Goal: Task Accomplishment & Management: Manage account settings

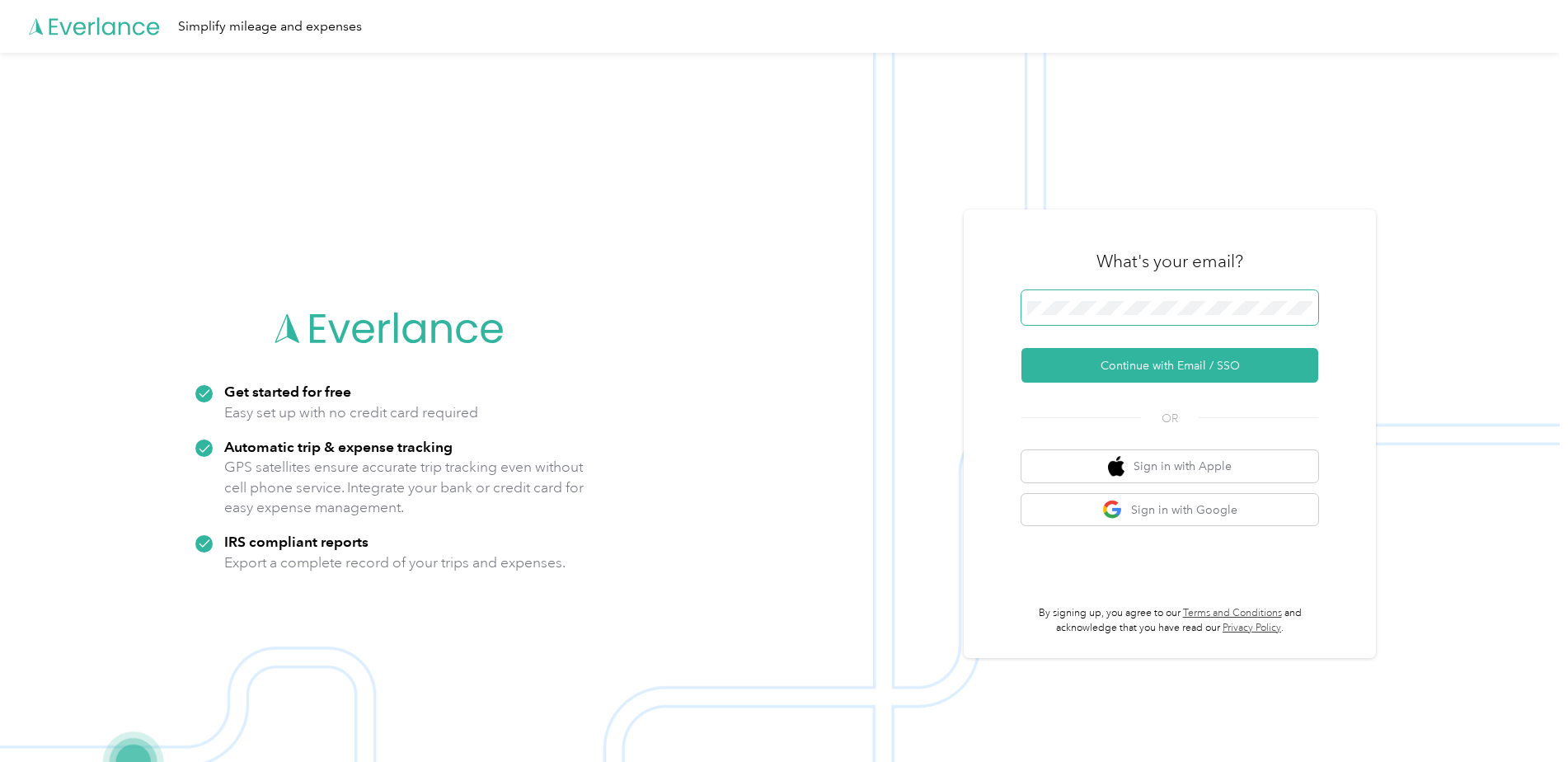
click at [1168, 370] on button "Continue with Email / SSO" at bounding box center [1170, 365] width 297 height 34
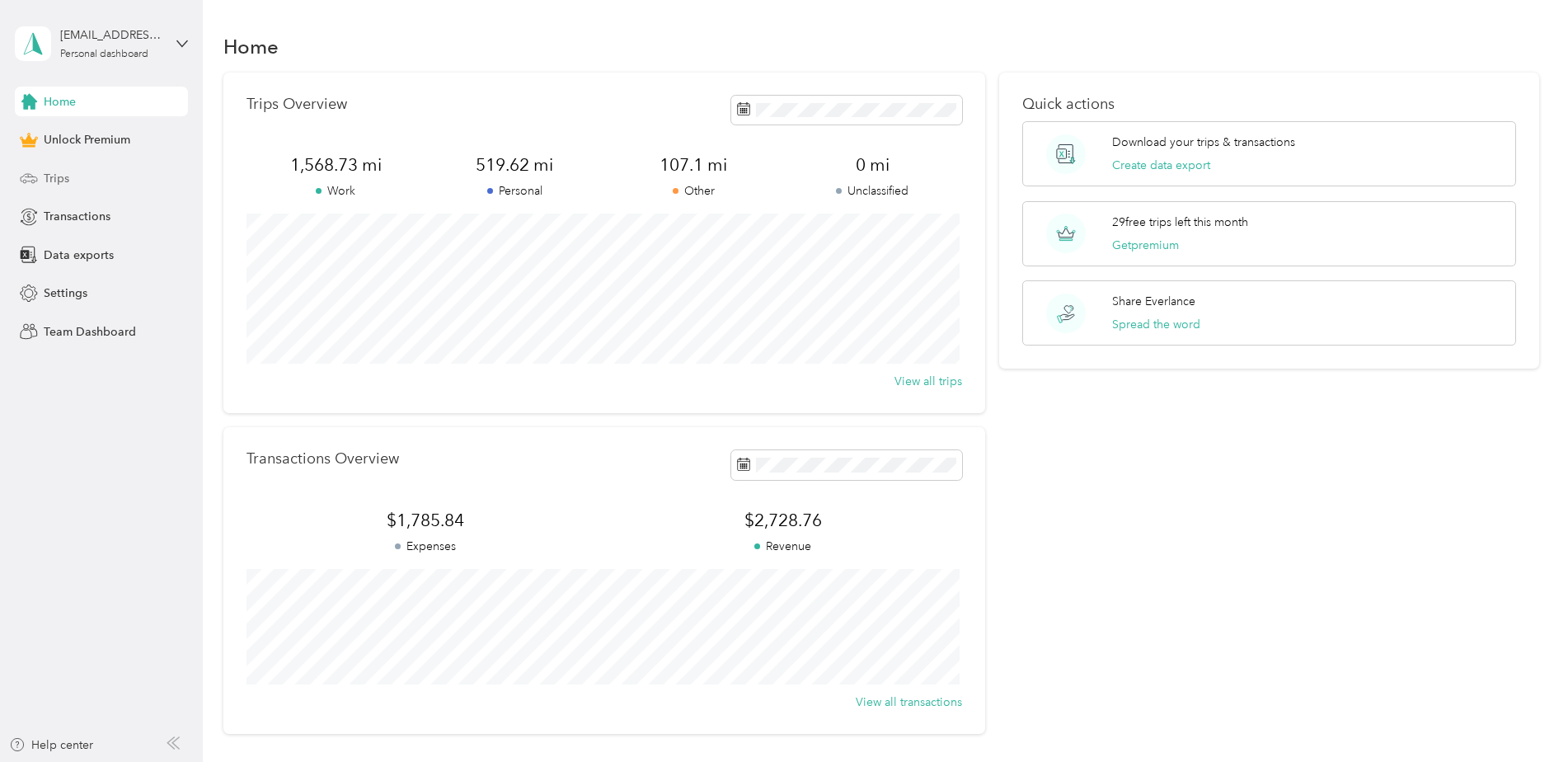
click at [55, 174] on span "Trips" at bounding box center [56, 179] width 26 height 18
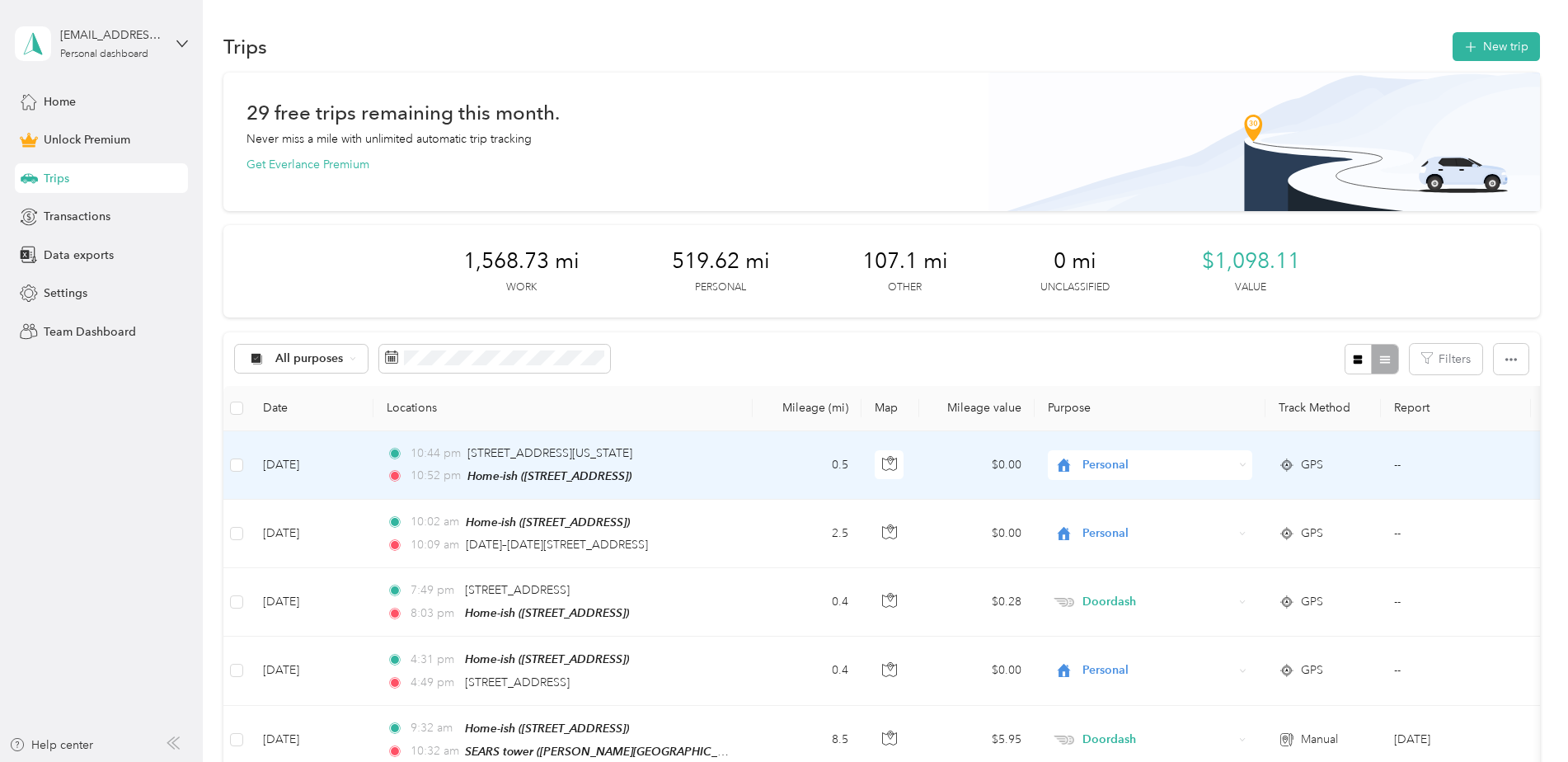
click at [768, 473] on td "0.5" at bounding box center [807, 465] width 109 height 69
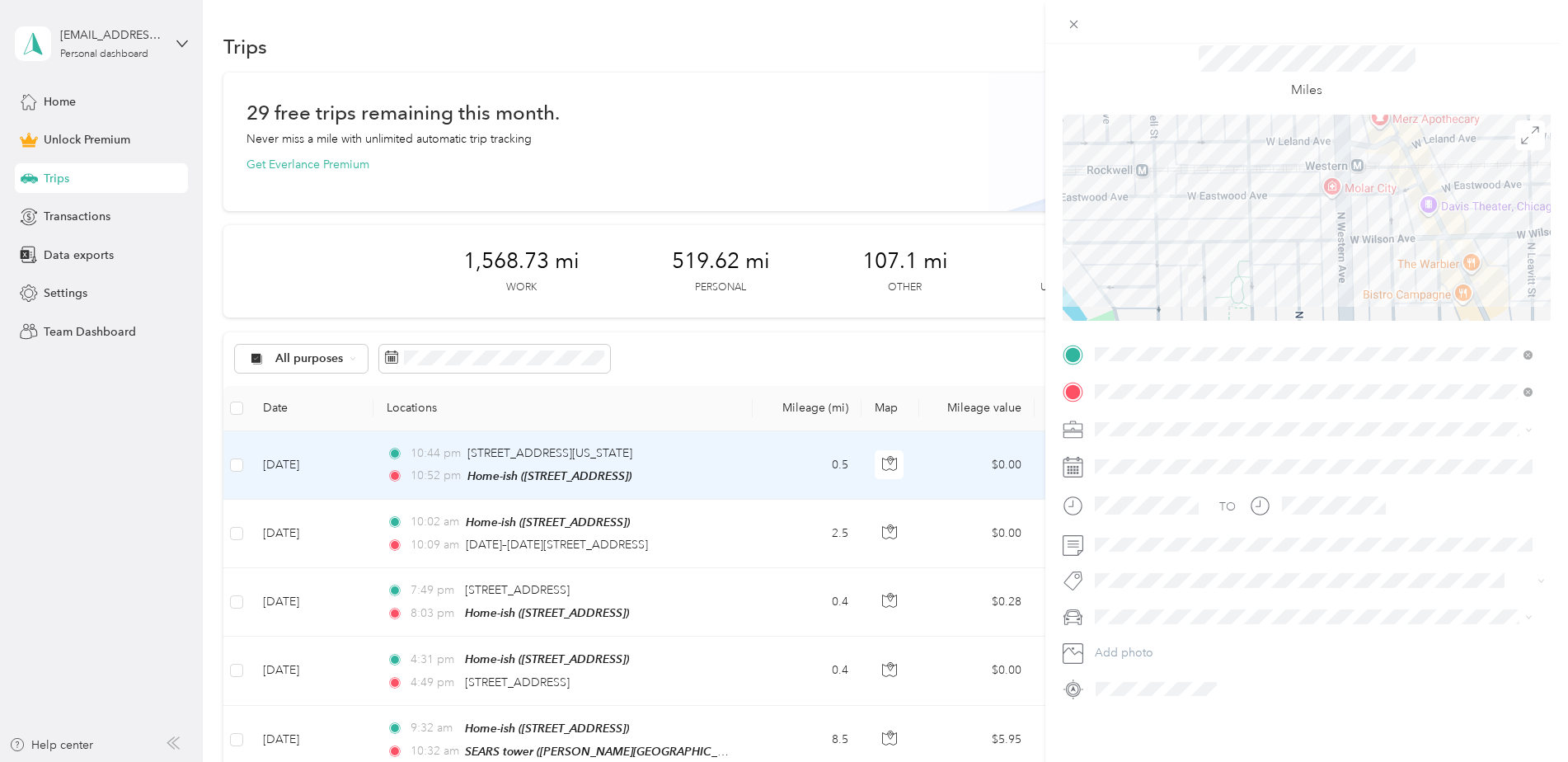
scroll to position [66, 0]
click at [1320, 618] on button "Add tag home" at bounding box center [1313, 618] width 96 height 29
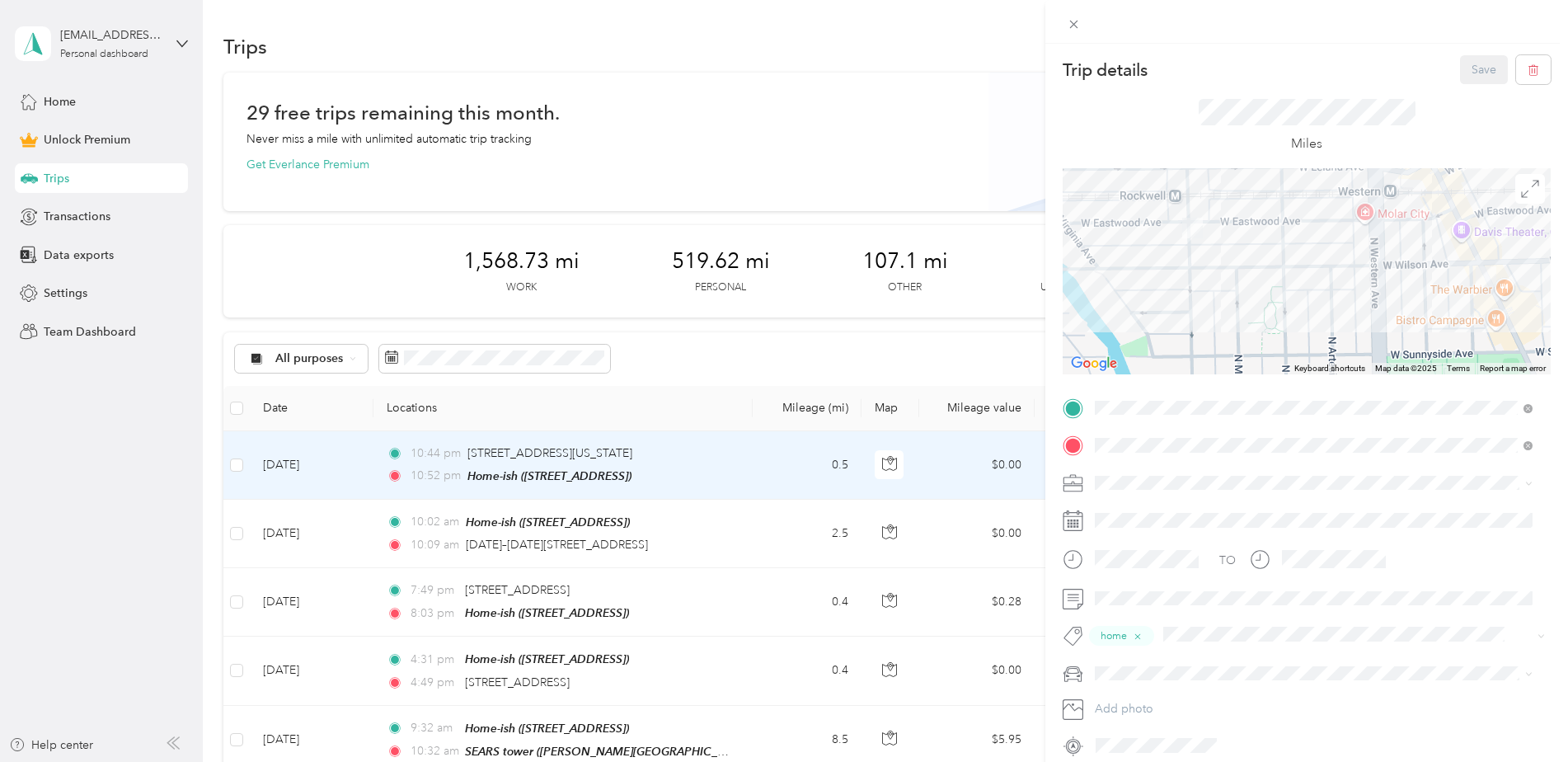
scroll to position [70, 0]
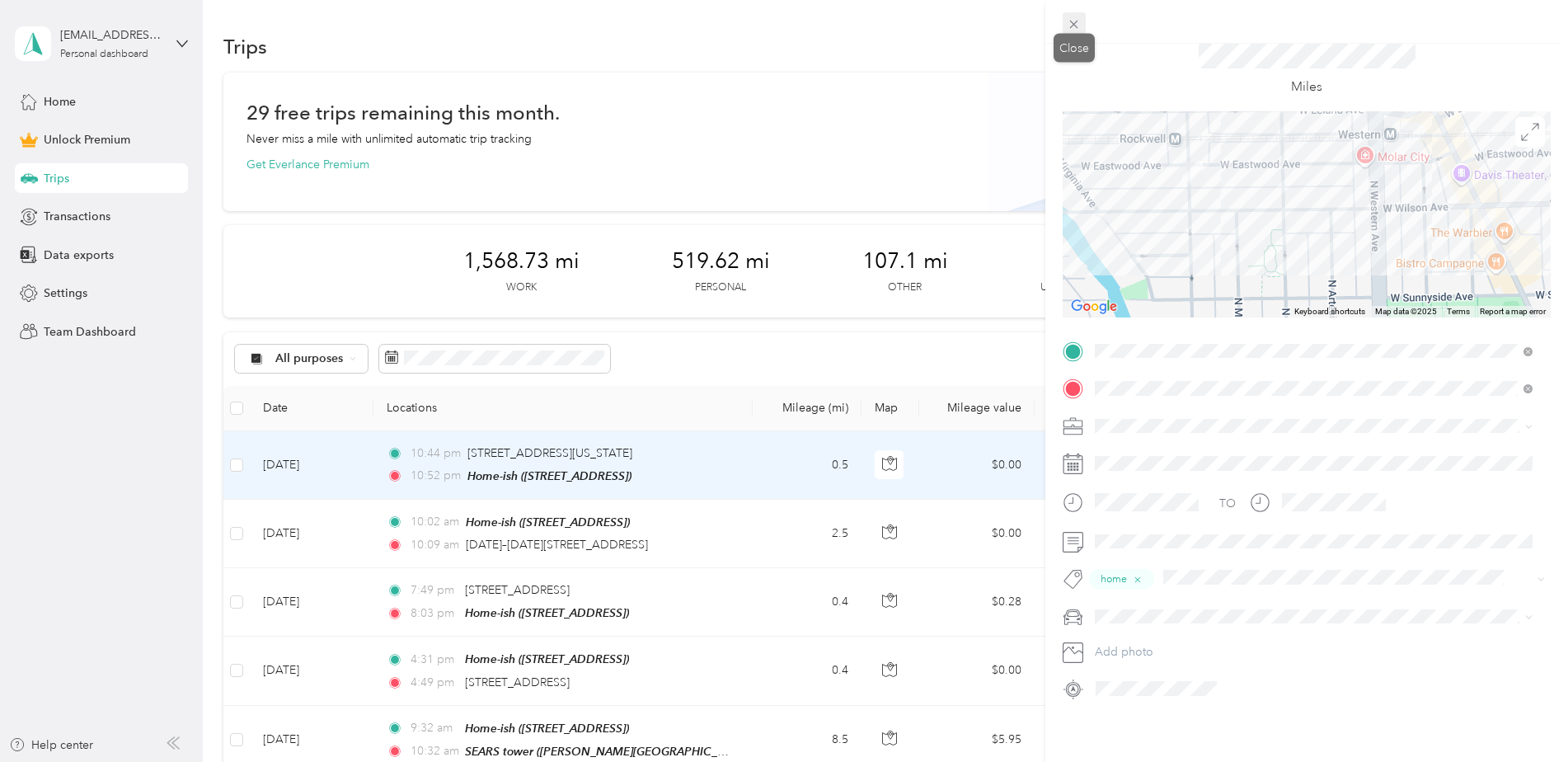
click at [1076, 22] on icon at bounding box center [1074, 24] width 8 height 8
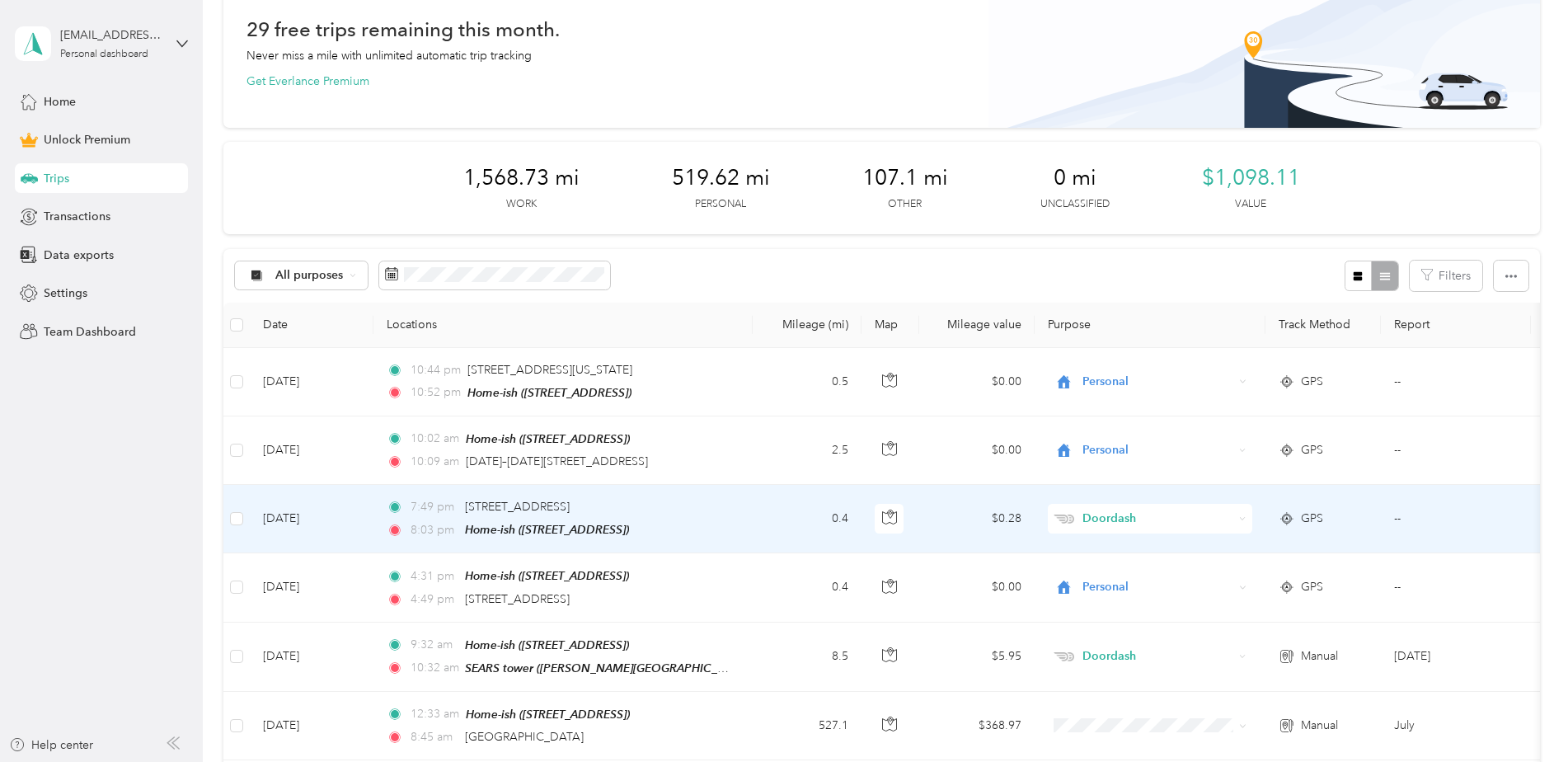
scroll to position [83, 0]
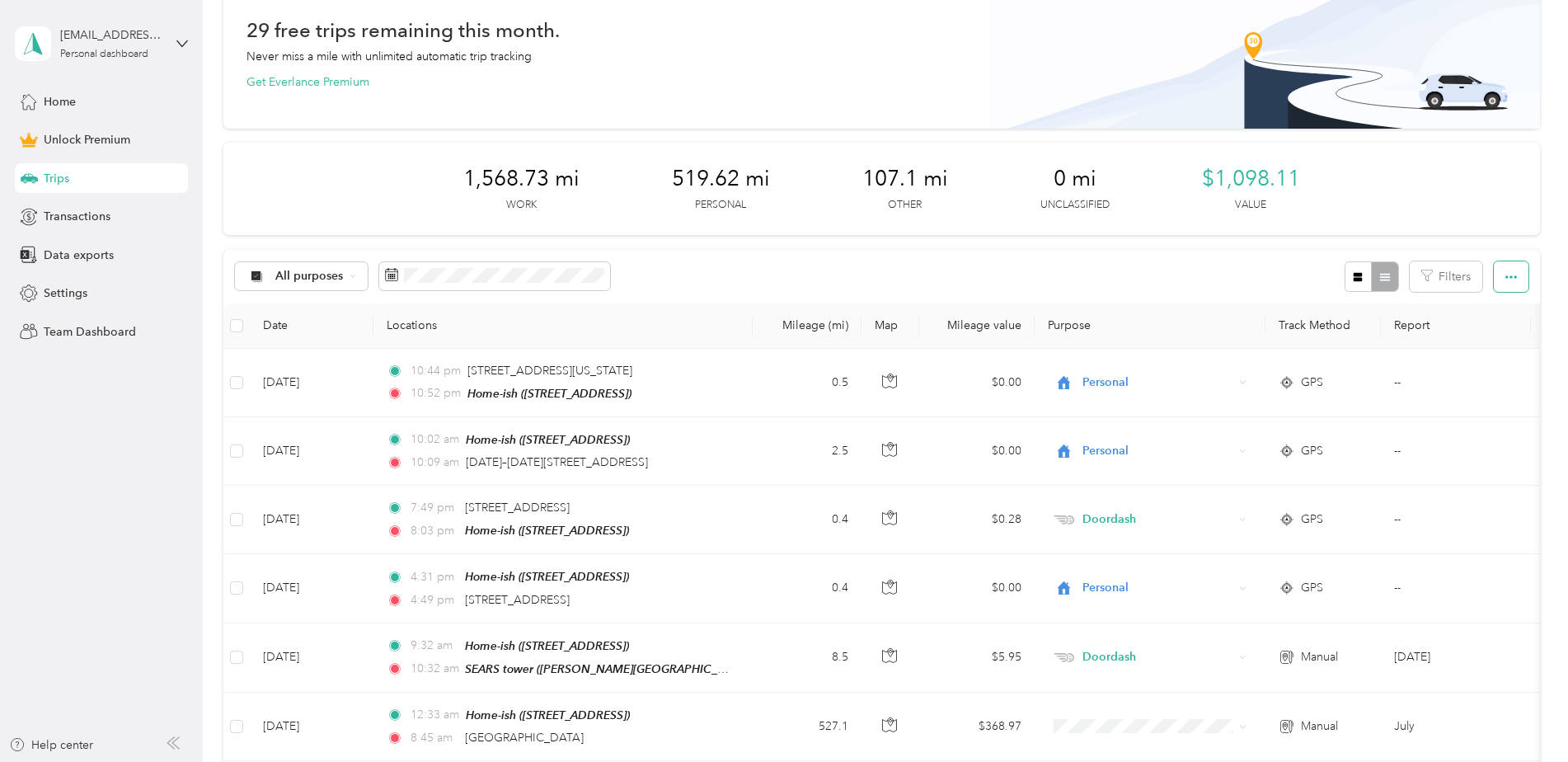
click at [1513, 273] on button "button" at bounding box center [1511, 277] width 34 height 31
click at [1245, 280] on div "All purposes Filters" at bounding box center [882, 277] width 1317 height 54
click at [1426, 270] on icon "button" at bounding box center [1426, 275] width 11 height 11
click at [1513, 283] on button "button" at bounding box center [1511, 277] width 34 height 31
click at [1348, 276] on button "button" at bounding box center [1358, 277] width 28 height 31
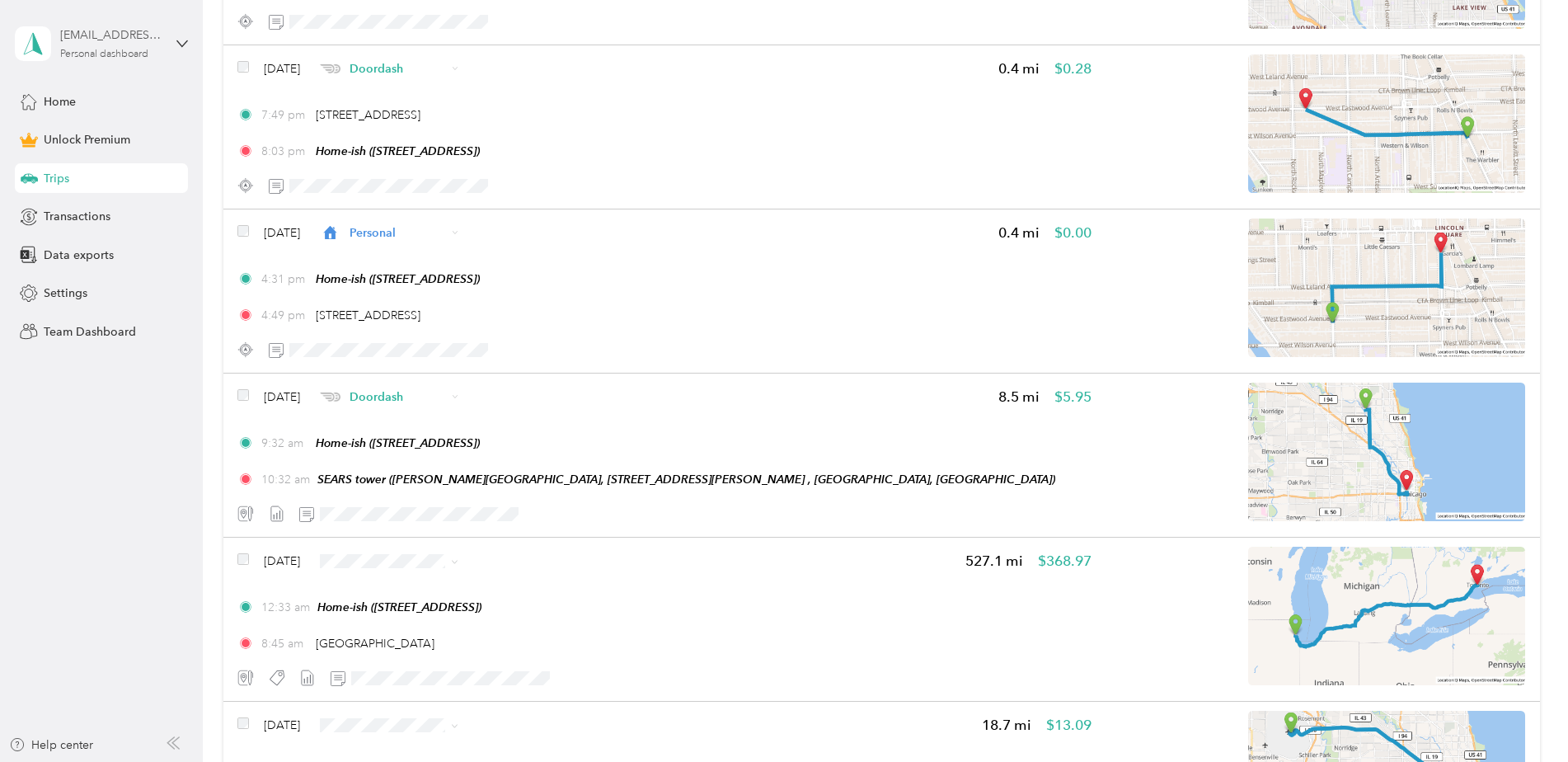
scroll to position [660, 0]
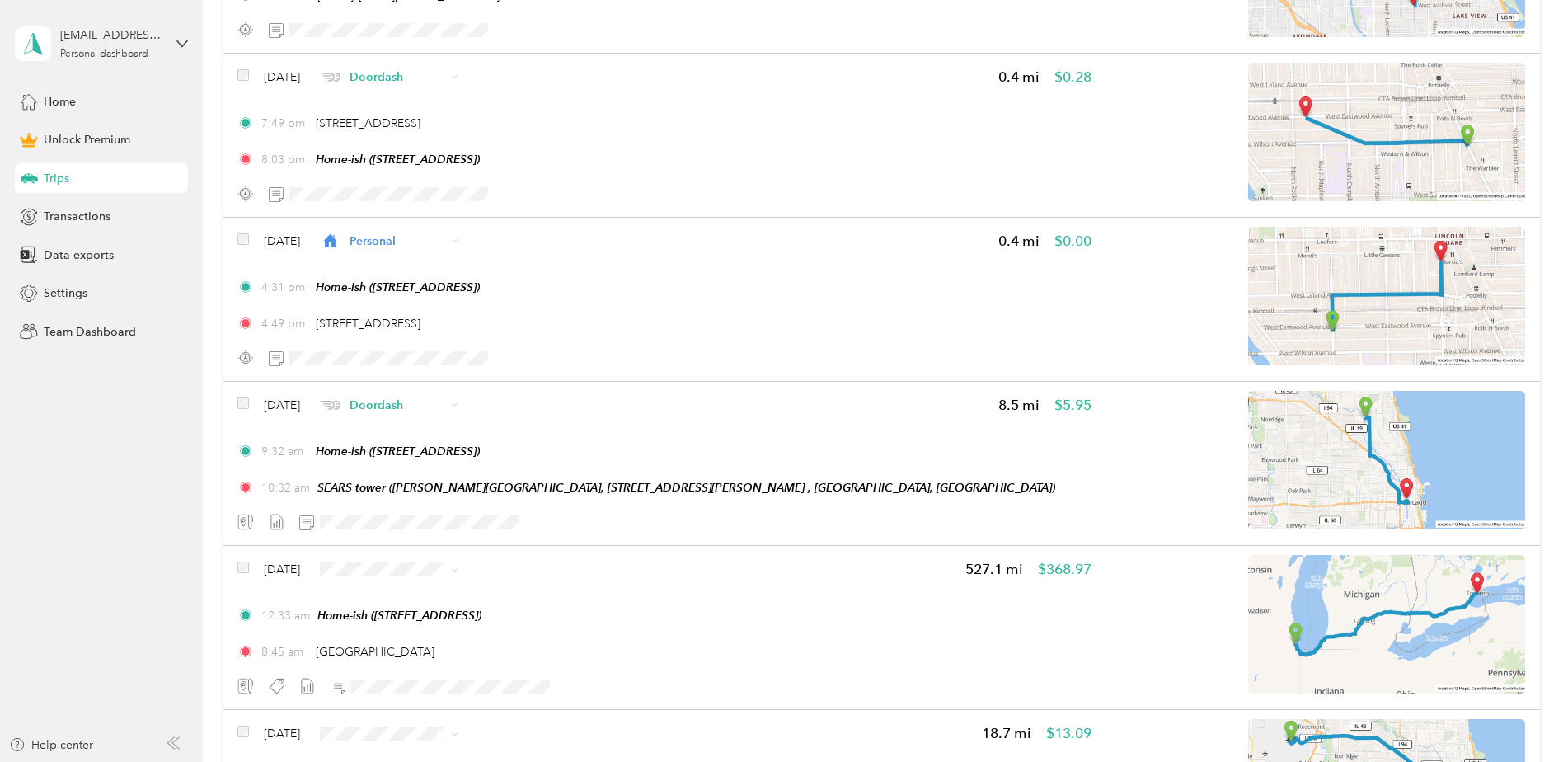
click at [172, 42] on div "[EMAIL_ADDRESS][DOMAIN_NAME] Personal dashboard" at bounding box center [101, 44] width 174 height 58
click at [69, 132] on div "Log out" at bounding box center [62, 132] width 63 height 18
